Goal: Task Accomplishment & Management: Use online tool/utility

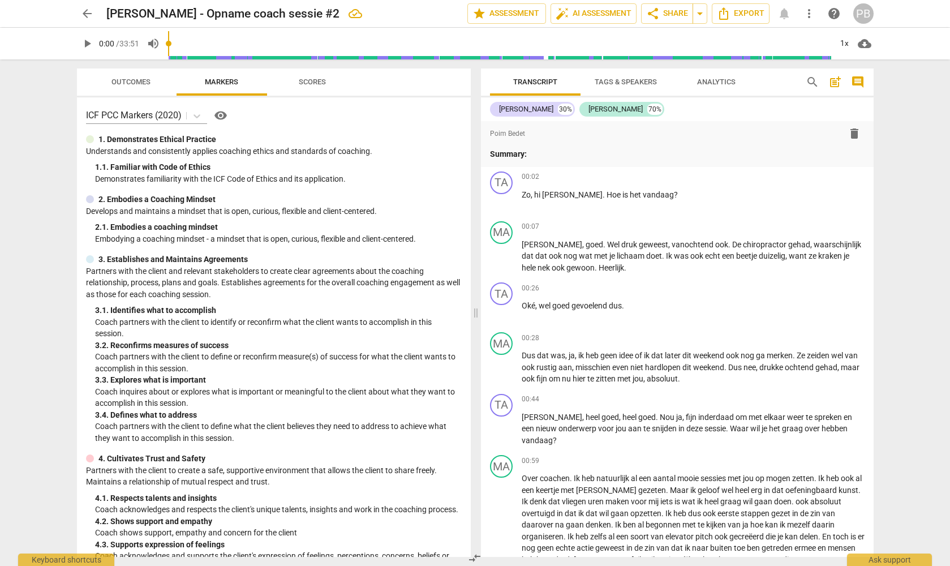
scroll to position [2473, 0]
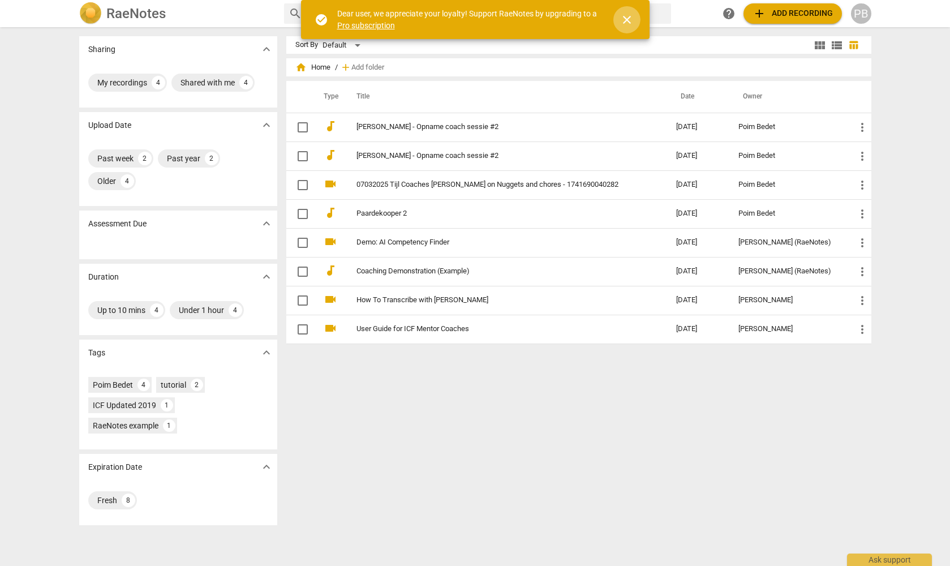
click at [625, 14] on span "close" at bounding box center [627, 20] width 14 height 14
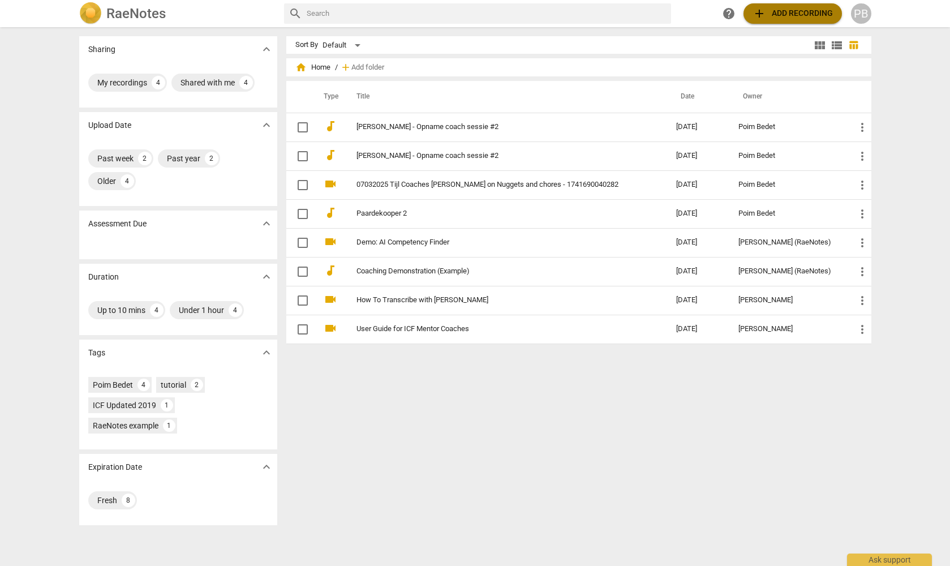
click at [794, 13] on span "add Add recording" at bounding box center [792, 14] width 80 height 14
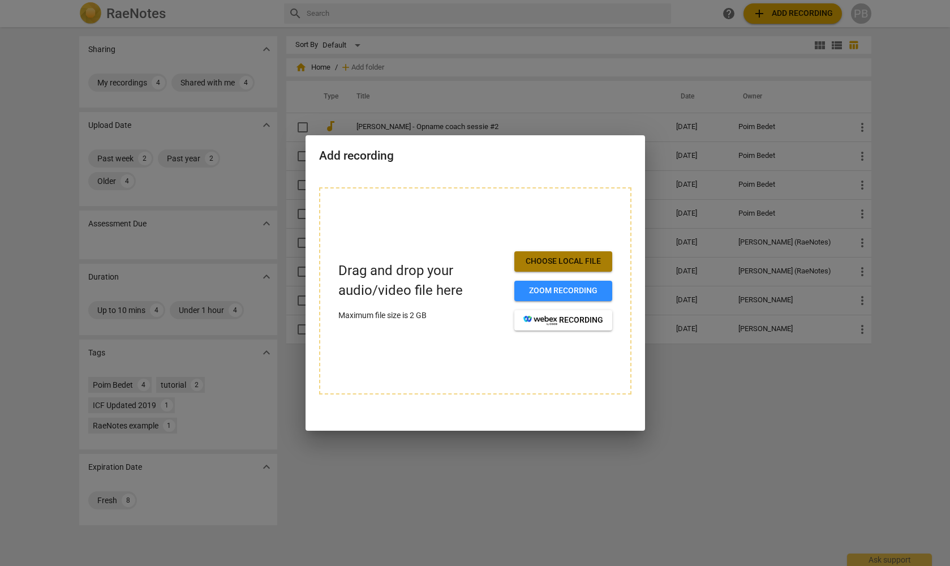
click at [559, 262] on span "Choose local file" at bounding box center [563, 261] width 80 height 11
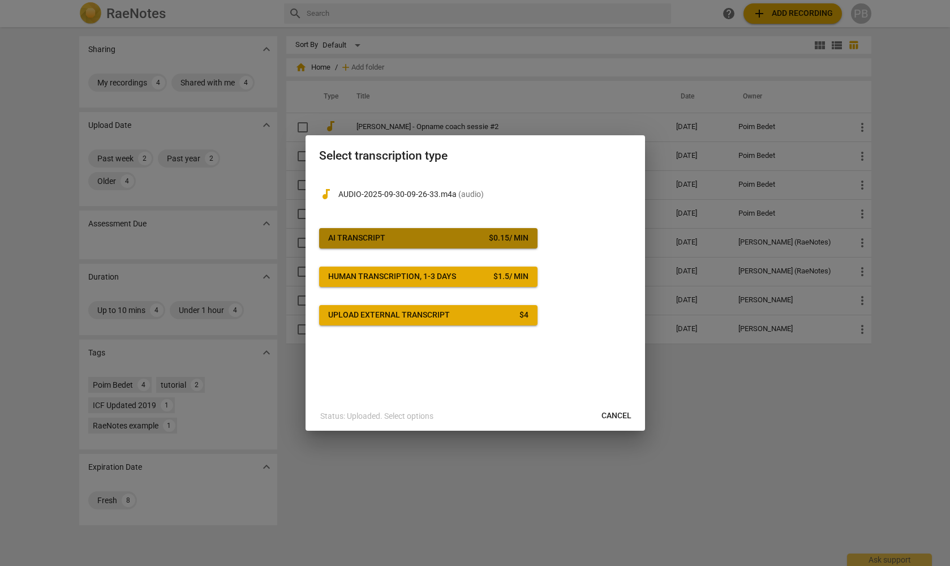
click at [355, 239] on div "AI Transcript" at bounding box center [356, 237] width 57 height 11
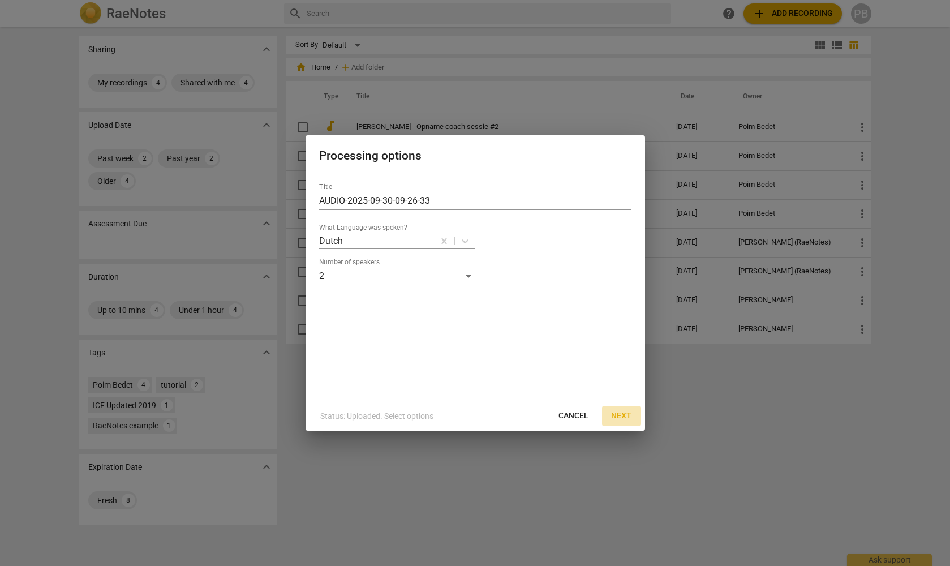
click at [621, 414] on span "Next" at bounding box center [621, 415] width 20 height 11
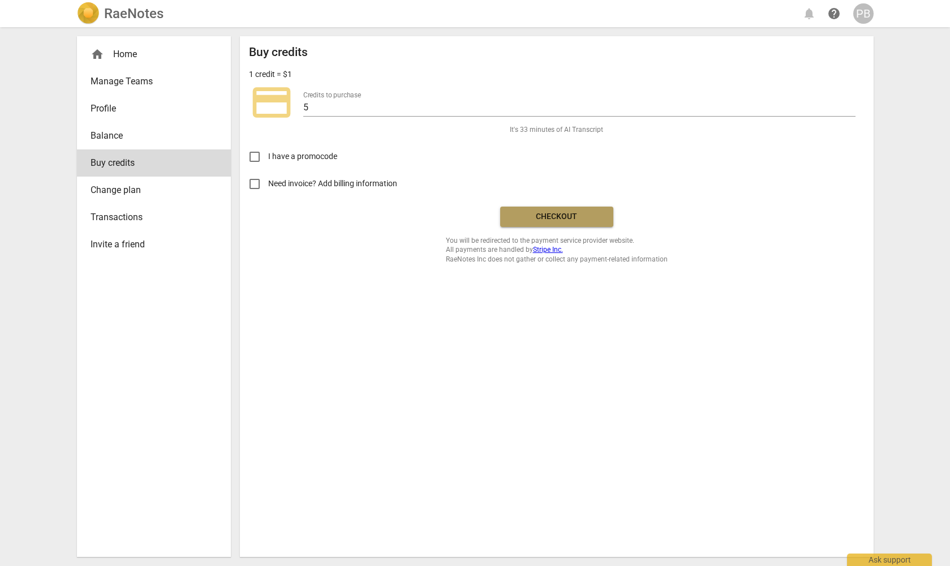
click at [554, 217] on span "Checkout" at bounding box center [556, 216] width 95 height 11
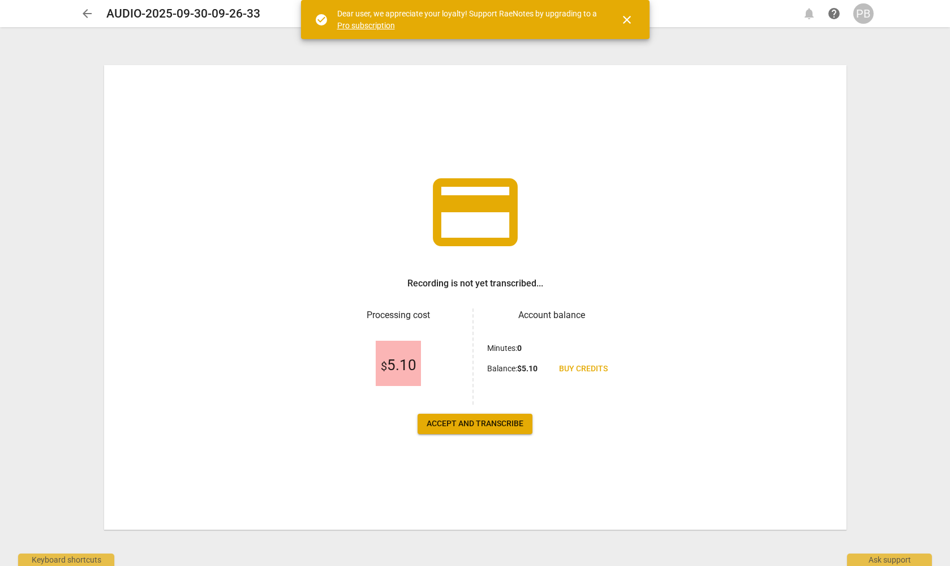
click at [484, 421] on span "Accept and transcribe" at bounding box center [475, 423] width 97 height 11
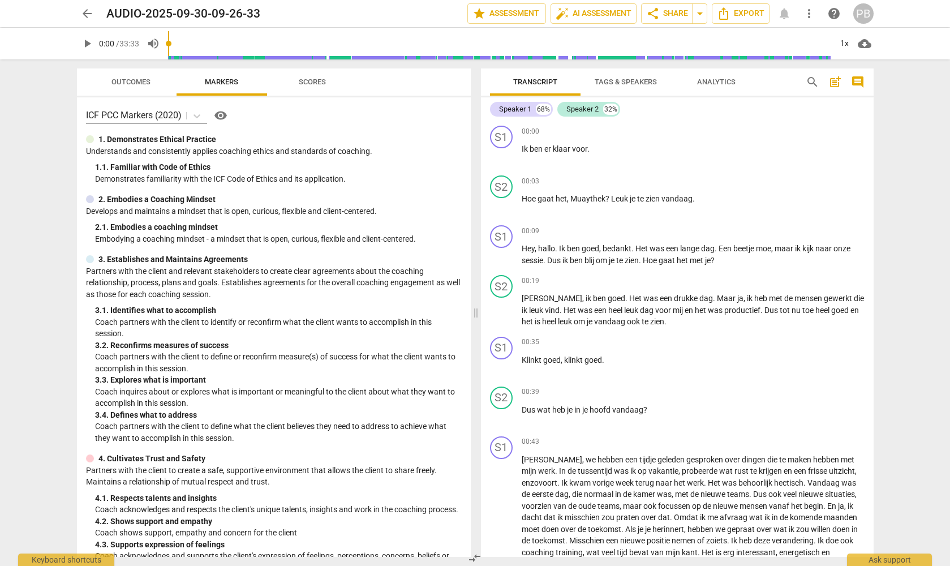
click at [83, 39] on span "play_arrow" at bounding box center [87, 44] width 14 height 14
click at [90, 43] on span "pause" at bounding box center [87, 44] width 14 height 14
type input "12"
click at [615, 79] on span "Tags & Speakers" at bounding box center [626, 81] width 62 height 8
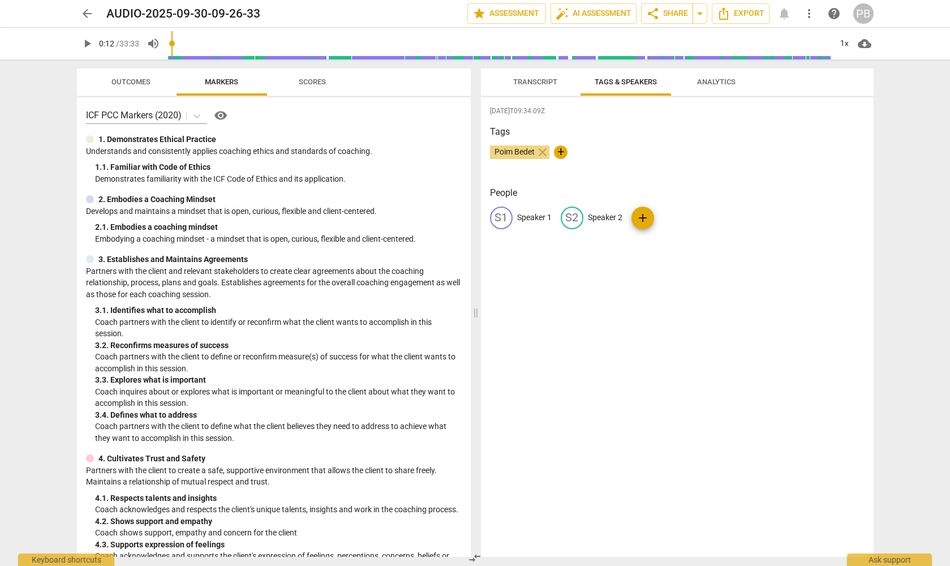
click at [511, 148] on span "Poim Bedet" at bounding box center [514, 151] width 49 height 9
click at [505, 213] on span "edit" at bounding box center [501, 218] width 14 height 14
type input "Wojtek"
click at [648, 218] on span "edit" at bounding box center [646, 218] width 14 height 14
type input "Ayse"
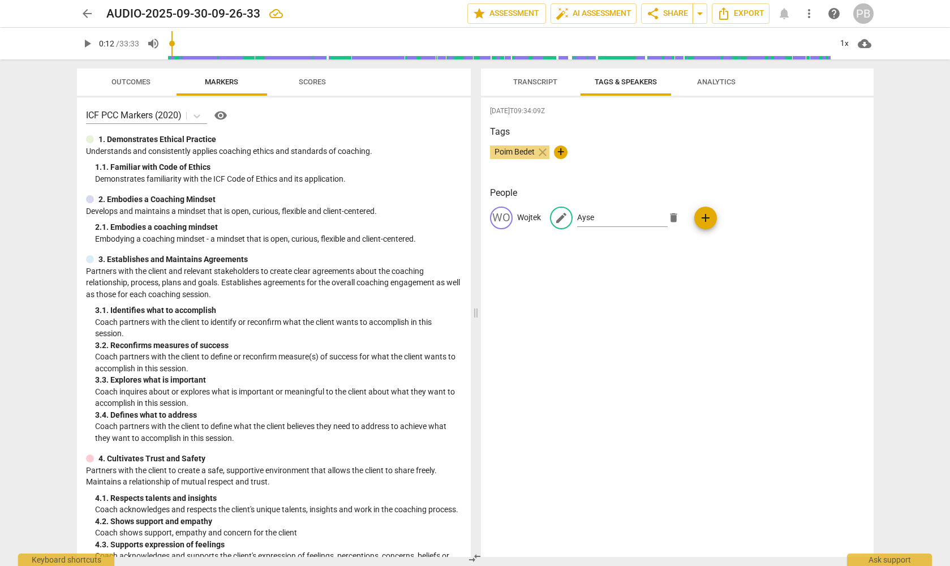
click at [627, 272] on div "2025-10-03T09:34:09Z Tags Poim Bedet close + People WO Wojtek edit Ayse delete …" at bounding box center [677, 326] width 393 height 459
click at [527, 79] on span "Transcript" at bounding box center [535, 81] width 44 height 8
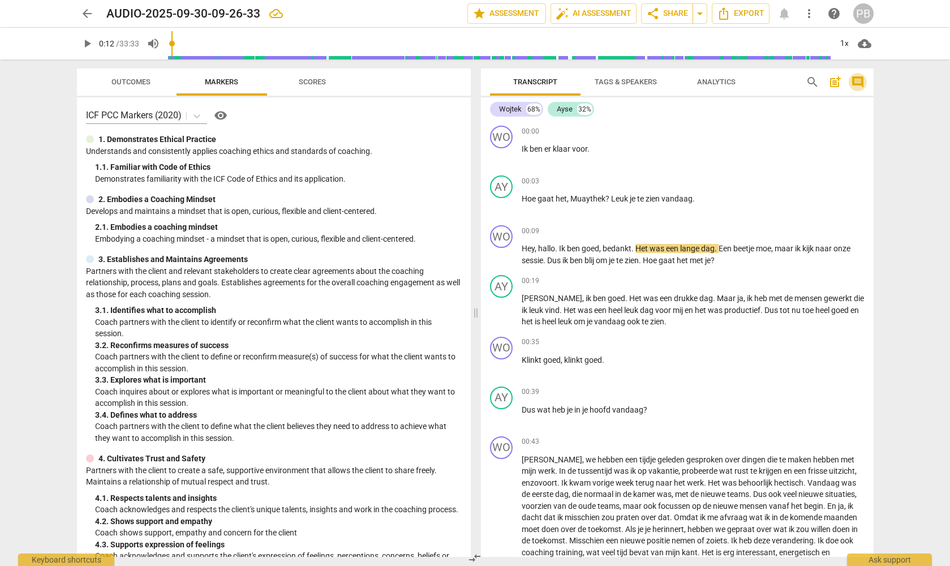
click at [860, 80] on span "comment" at bounding box center [858, 82] width 14 height 14
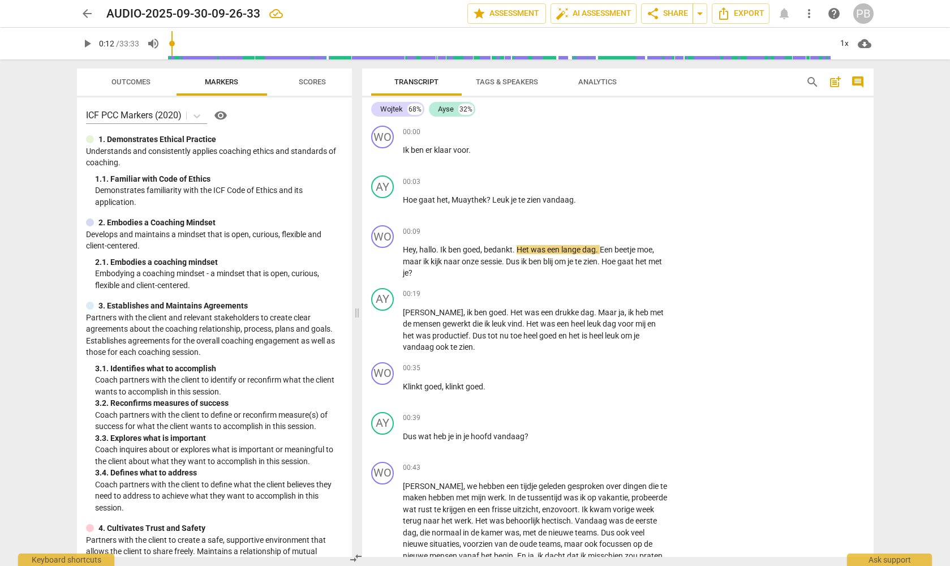
click at [859, 80] on span "comment" at bounding box center [858, 82] width 14 height 14
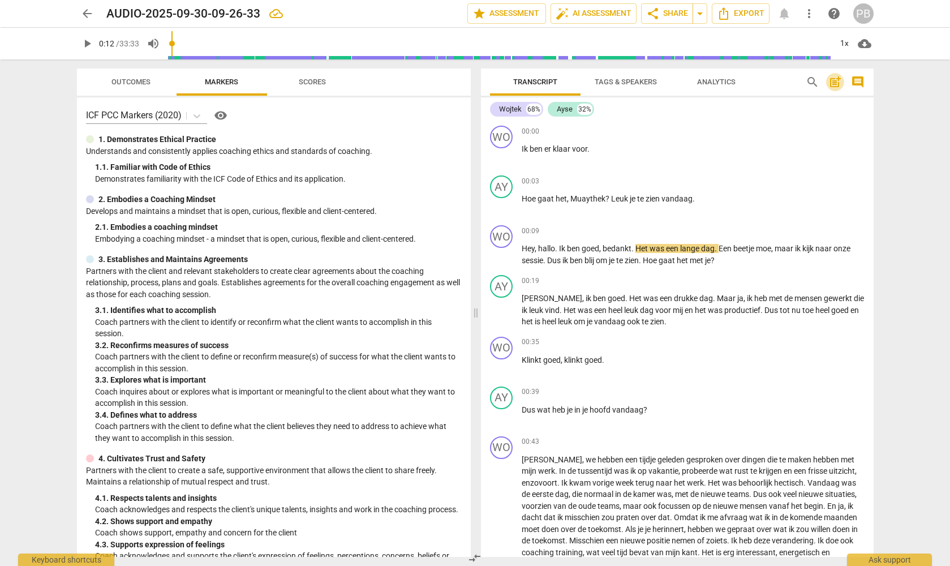
click at [835, 80] on span "post_add" at bounding box center [835, 82] width 14 height 14
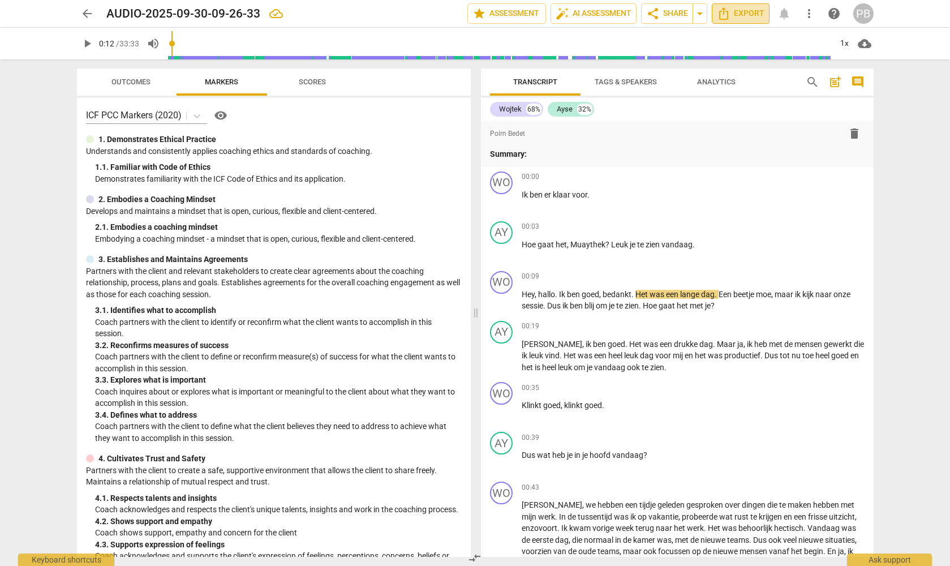
click at [754, 9] on span "Export" at bounding box center [741, 14] width 48 height 14
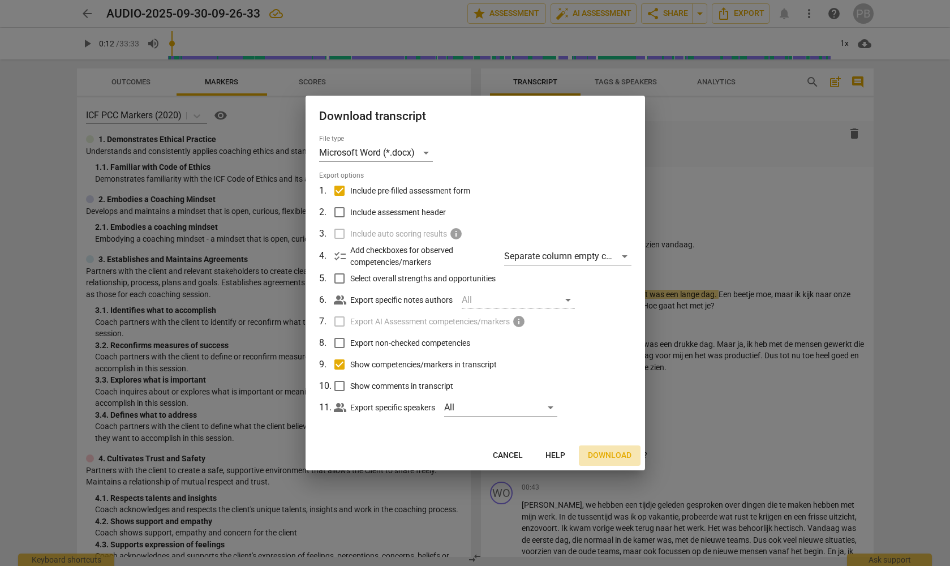
click at [611, 452] on span "Download" at bounding box center [610, 455] width 44 height 11
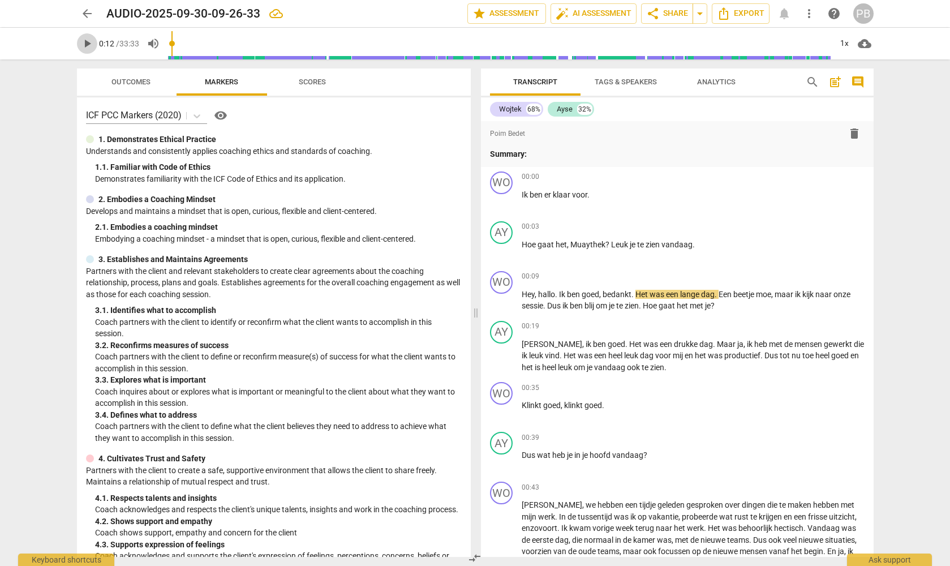
click at [87, 41] on span "play_arrow" at bounding box center [87, 44] width 14 height 14
click at [86, 41] on span "pause" at bounding box center [87, 44] width 14 height 14
click at [90, 41] on span "play_arrow" at bounding box center [87, 44] width 14 height 14
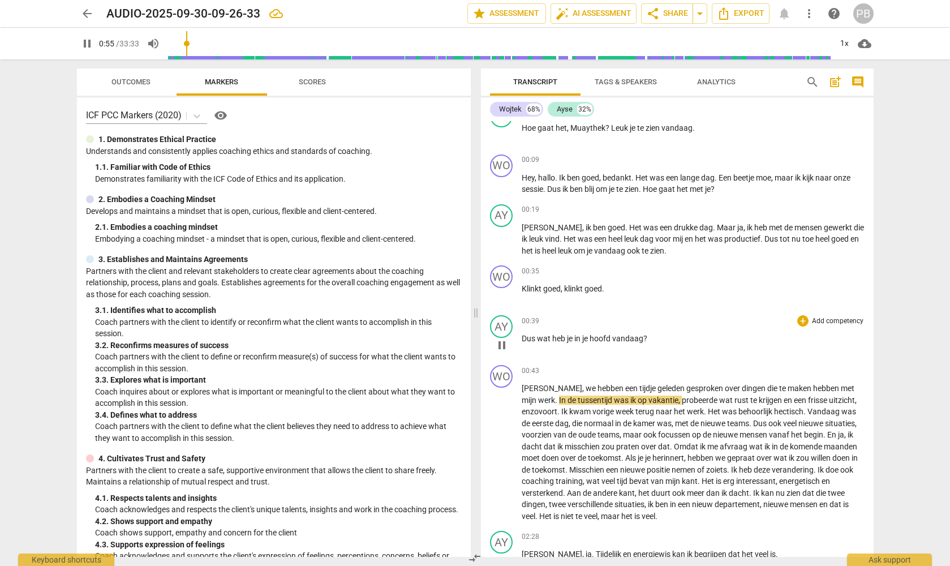
scroll to position [124, 0]
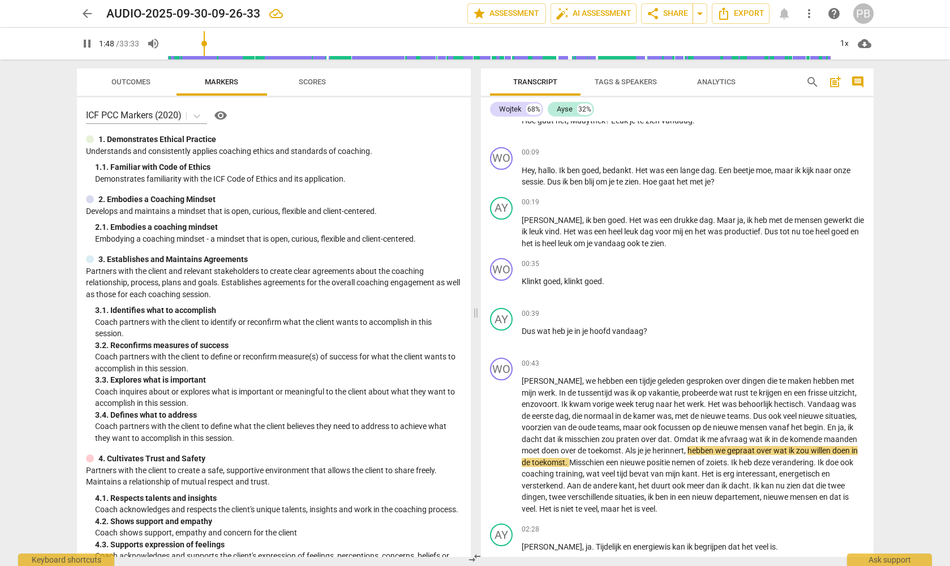
click at [90, 42] on span "pause" at bounding box center [87, 44] width 14 height 14
click at [87, 43] on span "play_arrow" at bounding box center [87, 44] width 14 height 14
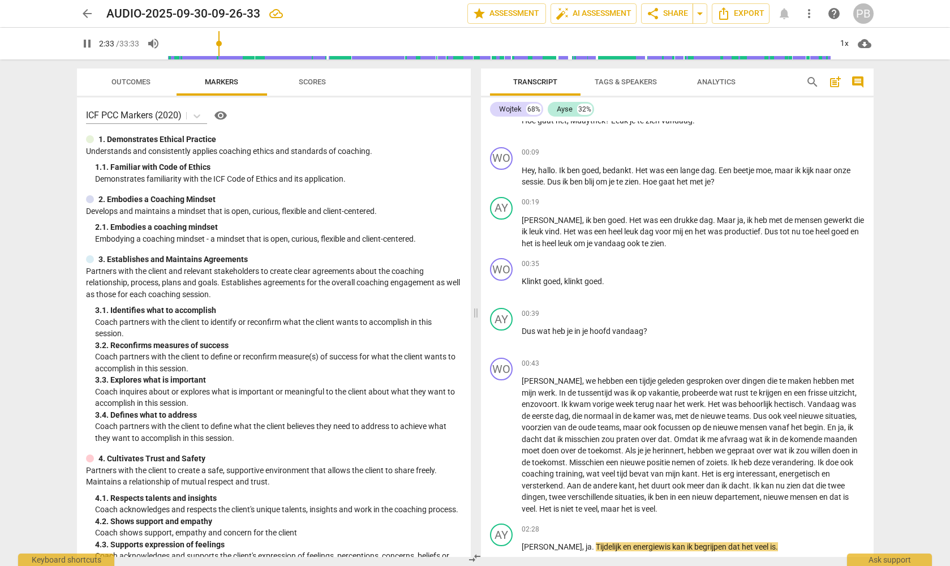
scroll to position [590, 0]
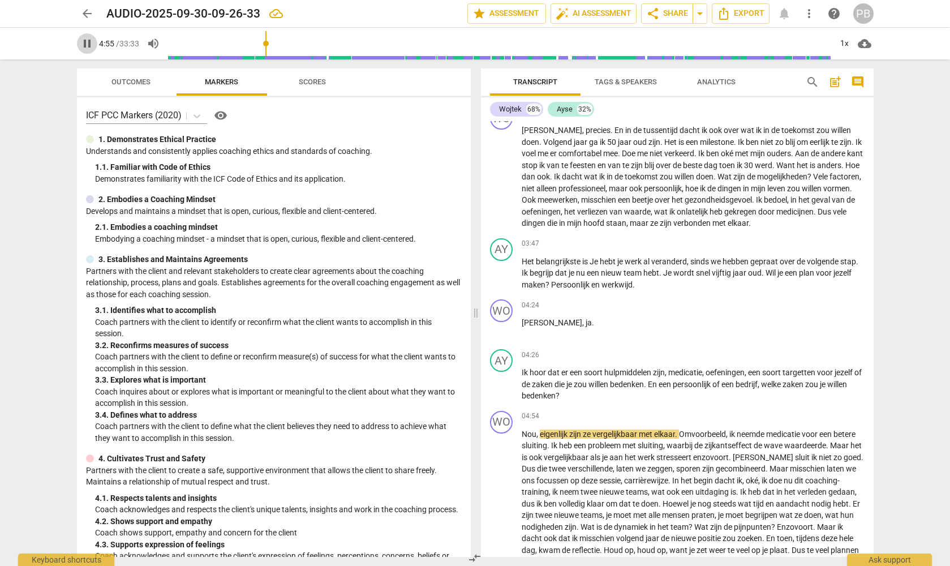
click at [87, 41] on span "pause" at bounding box center [87, 44] width 14 height 14
click at [85, 44] on span "play_arrow" at bounding box center [87, 44] width 14 height 14
drag, startPoint x: 279, startPoint y: 39, endPoint x: 270, endPoint y: 41, distance: 9.3
click at [270, 41] on input "range" at bounding box center [500, 43] width 664 height 36
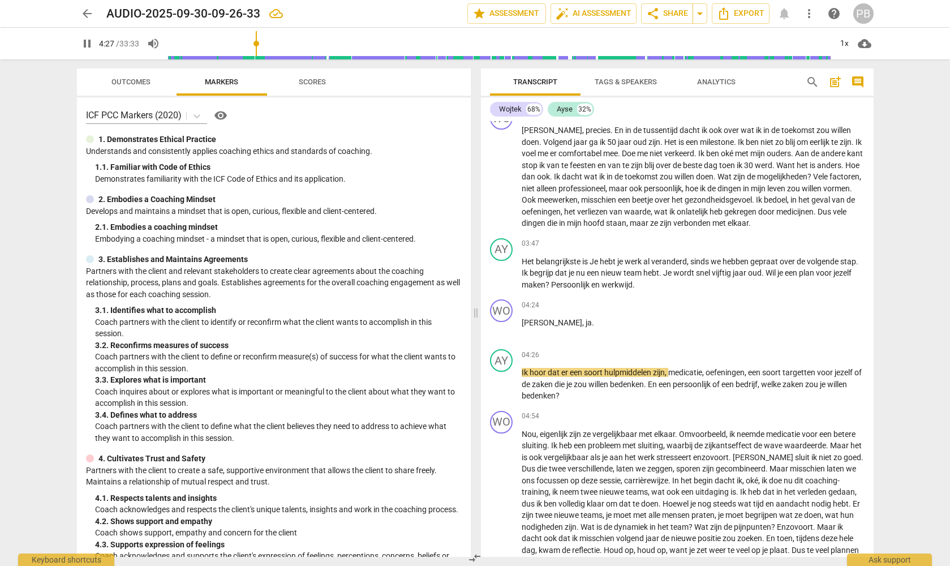
drag, startPoint x: 273, startPoint y: 38, endPoint x: 258, endPoint y: 41, distance: 15.0
click at [258, 41] on input "range" at bounding box center [500, 43] width 664 height 36
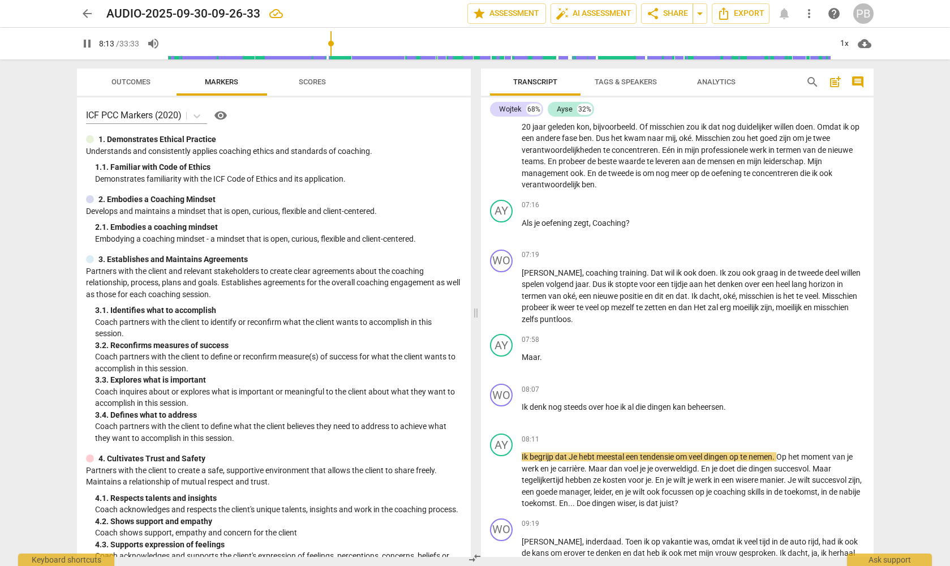
click at [83, 43] on span "pause" at bounding box center [87, 44] width 14 height 14
click at [83, 45] on span "play_arrow" at bounding box center [87, 44] width 14 height 14
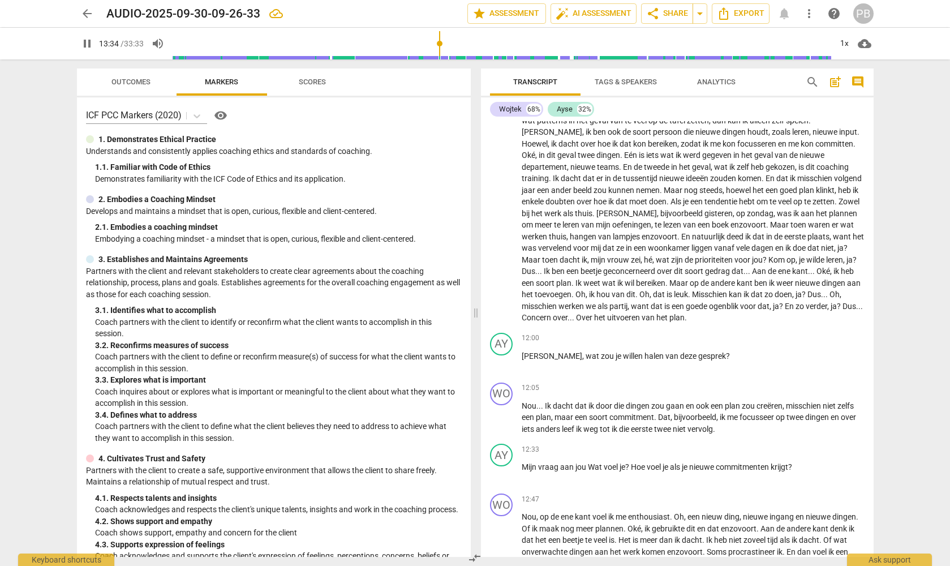
scroll to position [1931, 0]
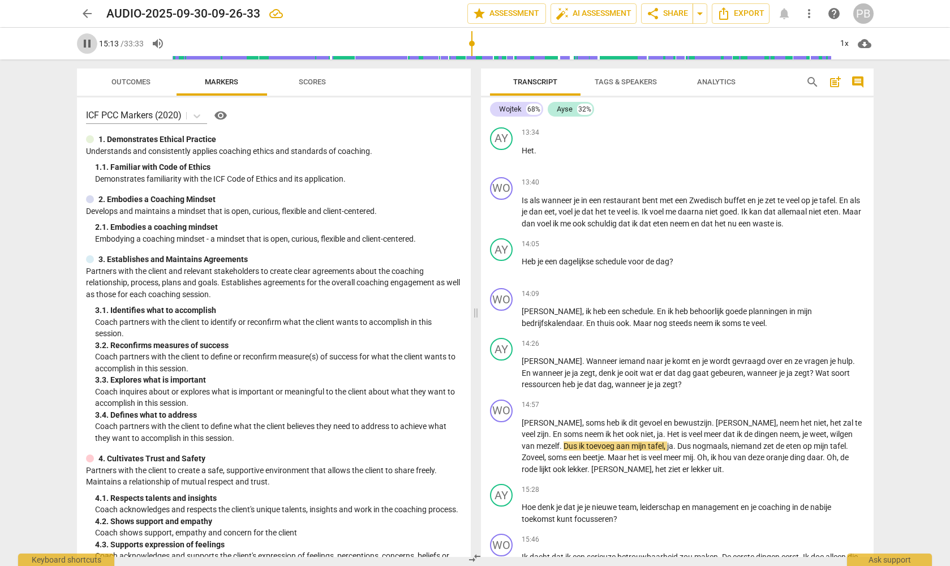
click at [87, 42] on span "pause" at bounding box center [87, 44] width 14 height 14
type input "914"
